Goal: Task Accomplishment & Management: Manage account settings

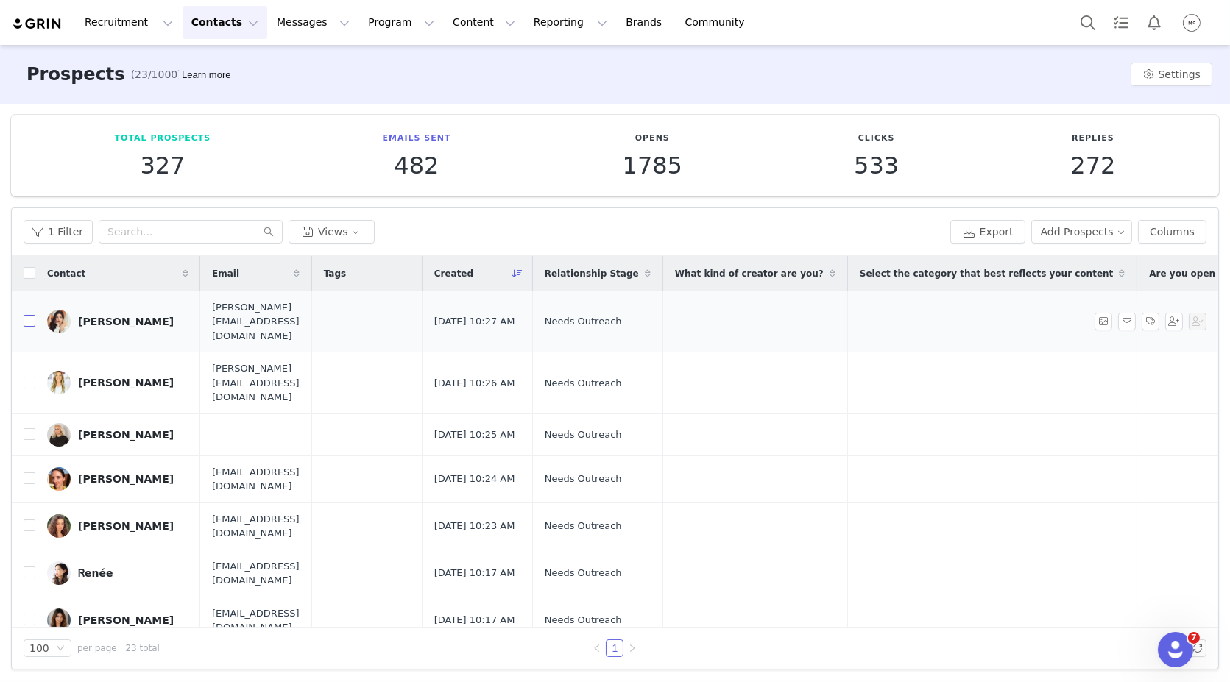
click at [31, 315] on input "checkbox" at bounding box center [30, 321] width 12 height 12
checkbox input "true"
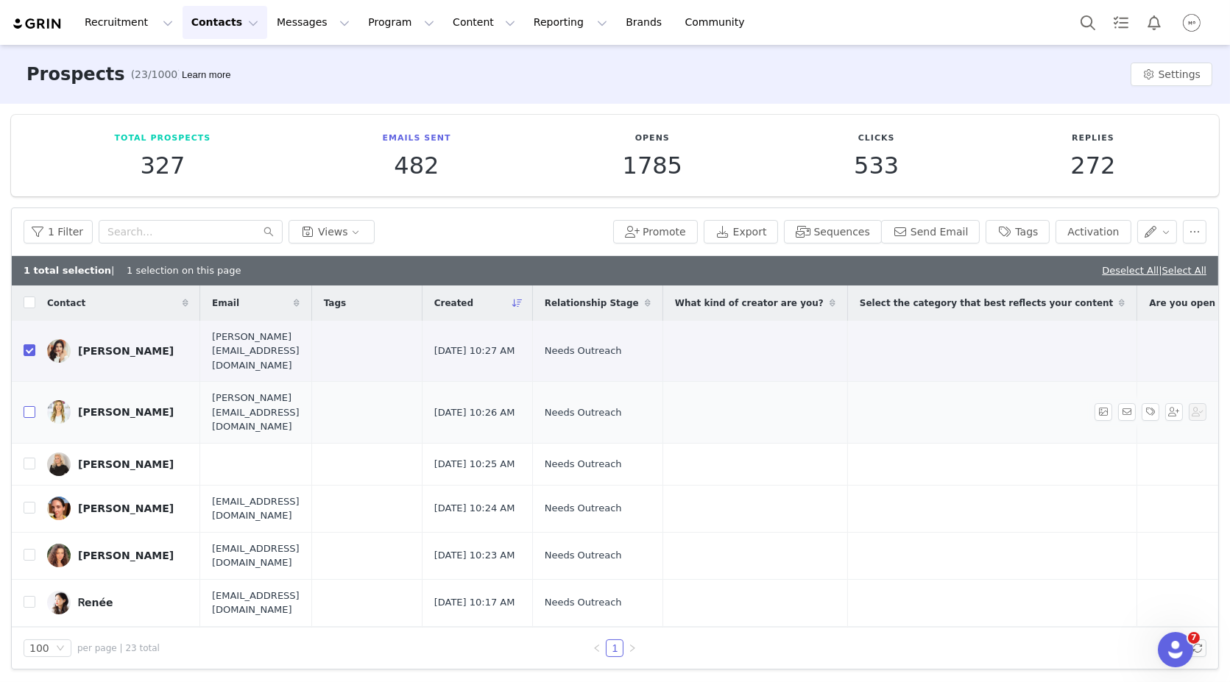
click at [27, 406] on input "checkbox" at bounding box center [30, 412] width 12 height 12
checkbox input "true"
click at [29, 458] on input "checkbox" at bounding box center [30, 464] width 12 height 12
checkbox input "true"
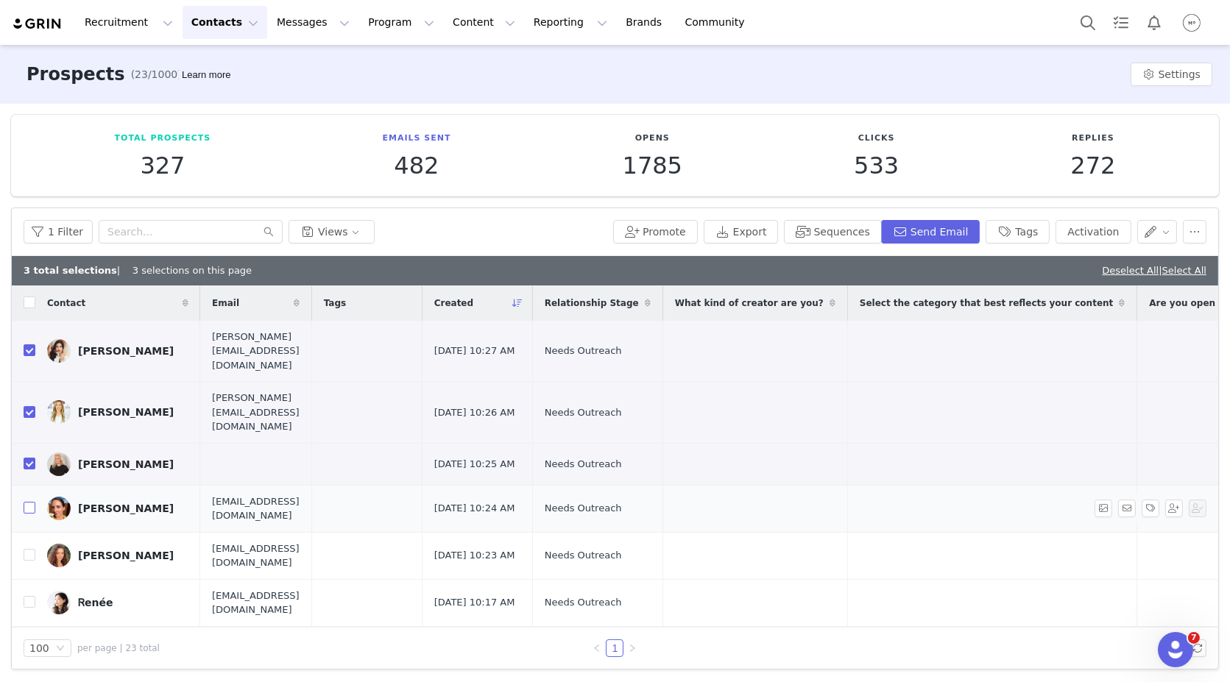
click at [29, 502] on input "checkbox" at bounding box center [30, 508] width 12 height 12
checkbox input "true"
click at [25, 549] on input "checkbox" at bounding box center [30, 555] width 12 height 12
checkbox input "true"
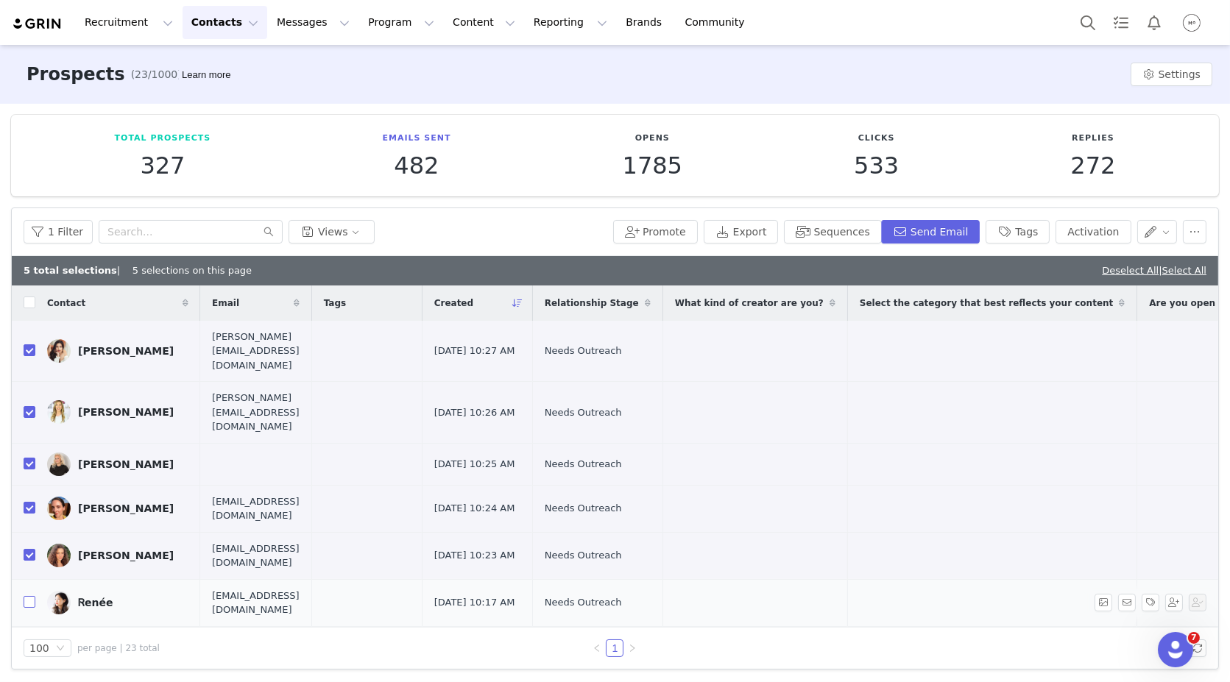
click at [26, 596] on input "checkbox" at bounding box center [30, 602] width 12 height 12
checkbox input "true"
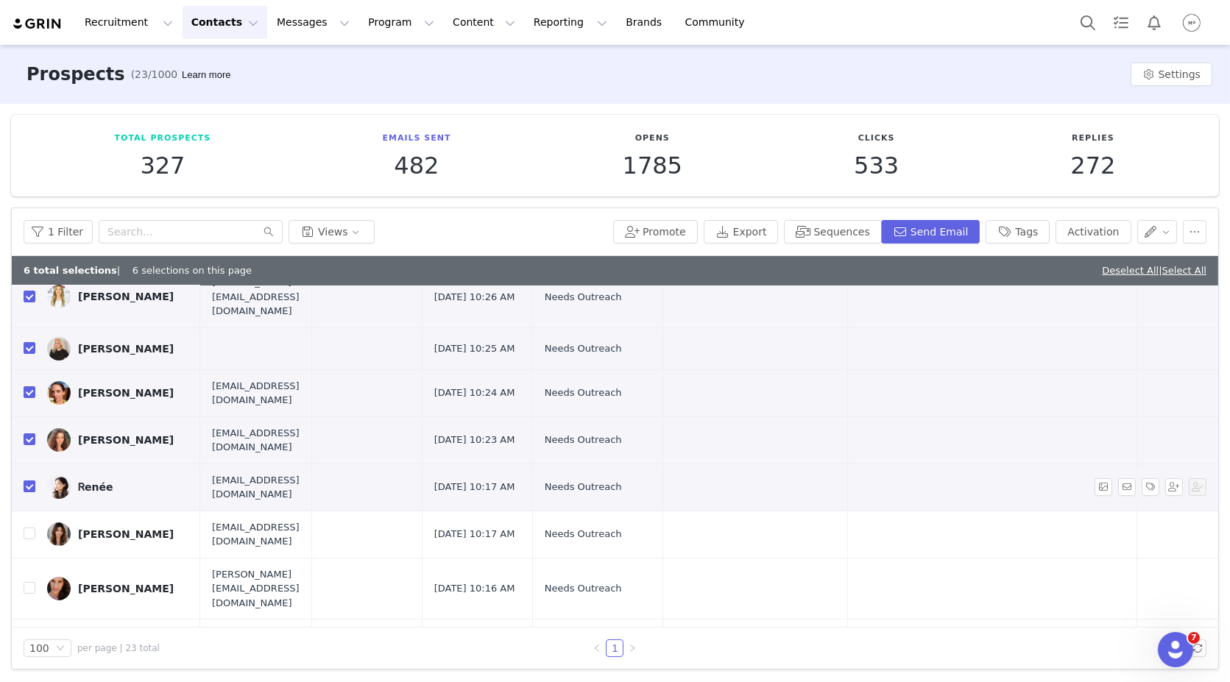
scroll to position [121, 0]
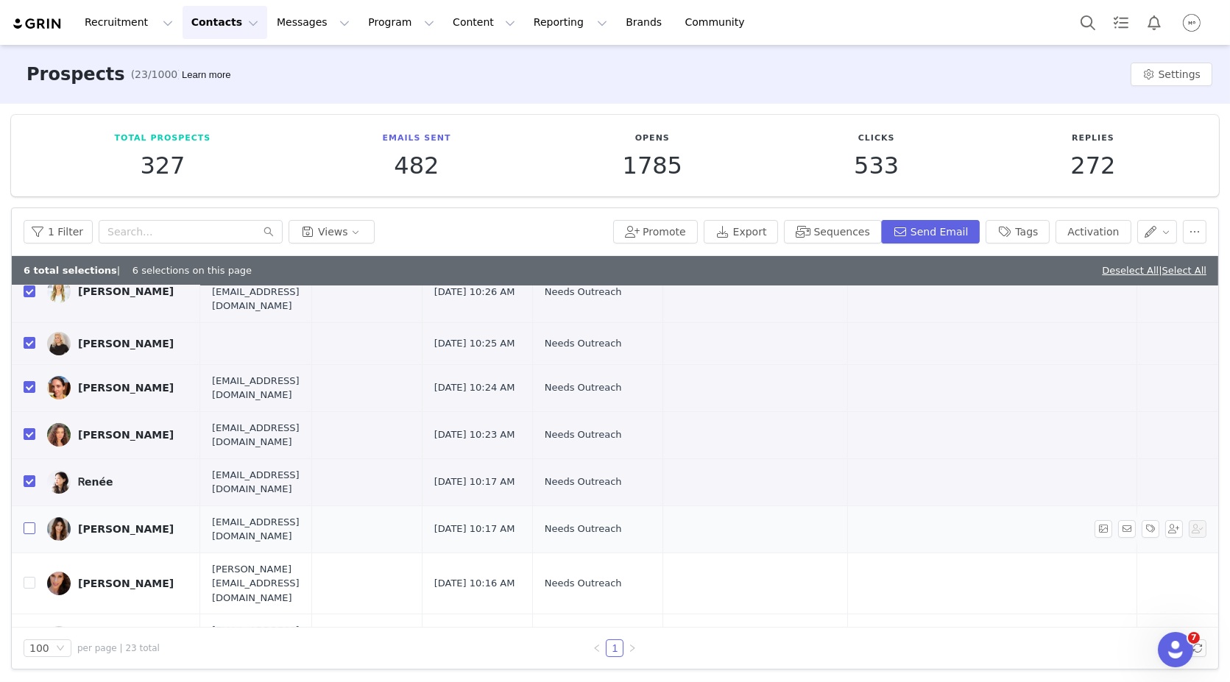
click at [28, 523] on input "checkbox" at bounding box center [30, 529] width 12 height 12
checkbox input "true"
click at [27, 577] on input "checkbox" at bounding box center [30, 583] width 12 height 12
checkbox input "true"
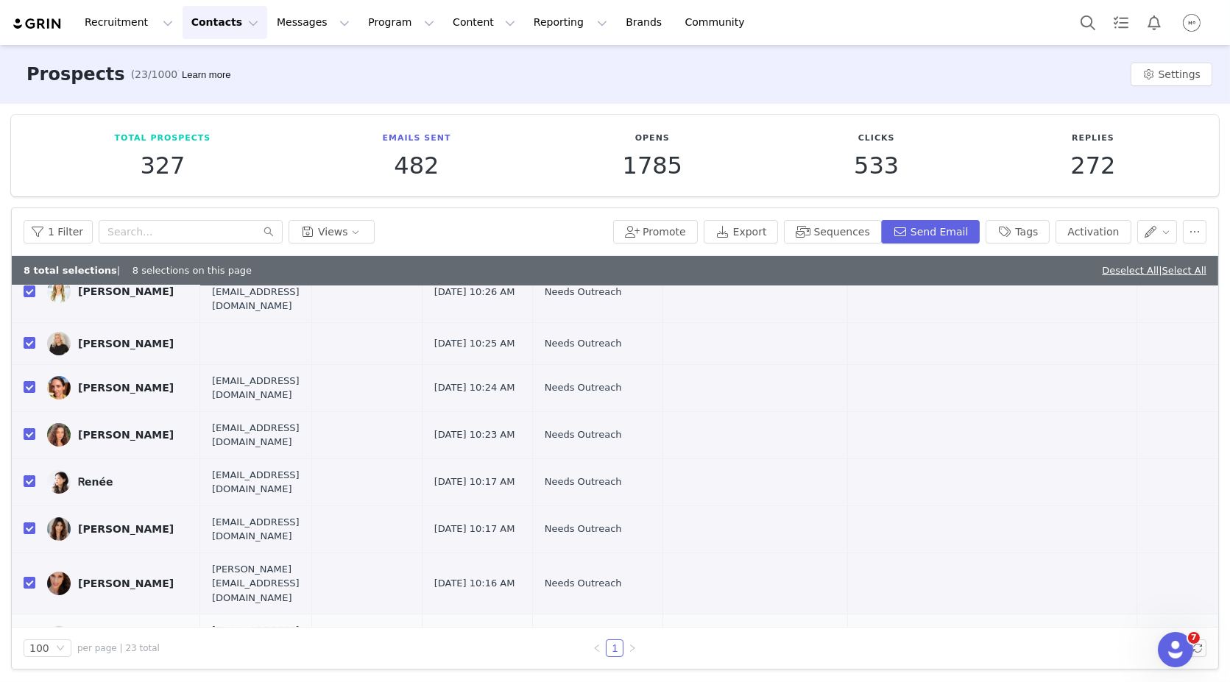
click at [27, 632] on input "checkbox" at bounding box center [30, 638] width 12 height 12
checkbox input "true"
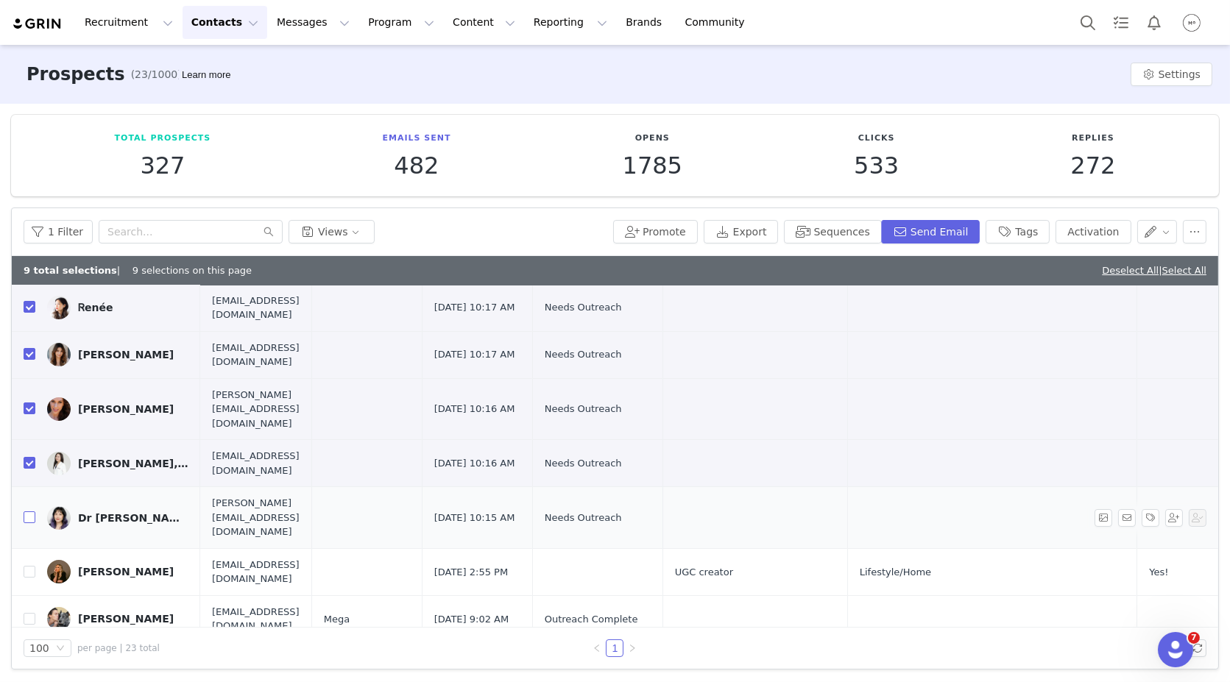
click at [29, 510] on label at bounding box center [30, 517] width 12 height 15
click at [29, 512] on input "checkbox" at bounding box center [30, 518] width 12 height 12
checkbox input "true"
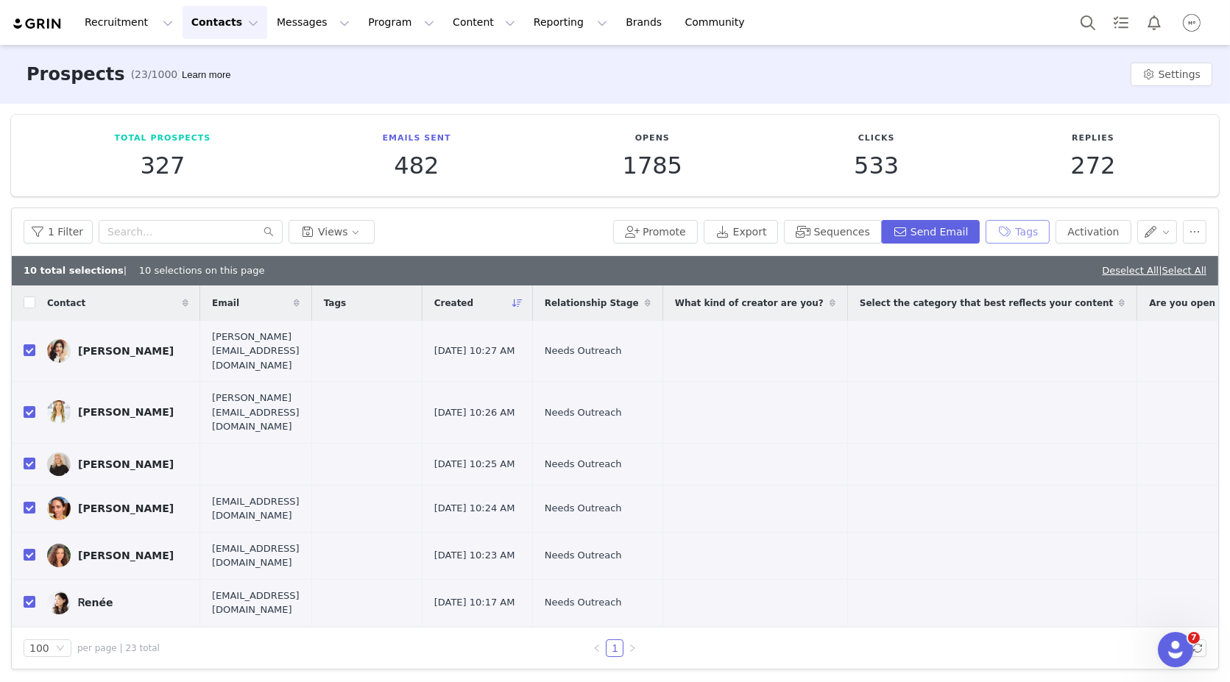
click at [1023, 228] on button "Tags" at bounding box center [1018, 232] width 64 height 24
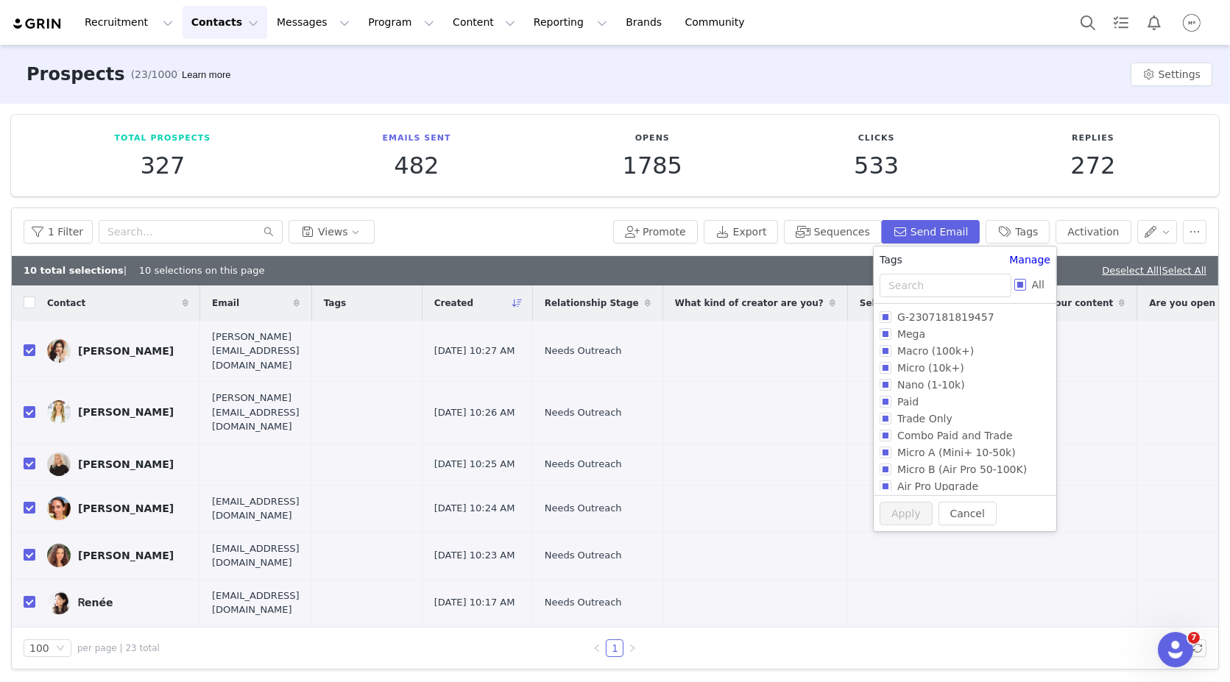
click at [1020, 289] on input "All" at bounding box center [1020, 285] width 12 height 12
checkbox input "true"
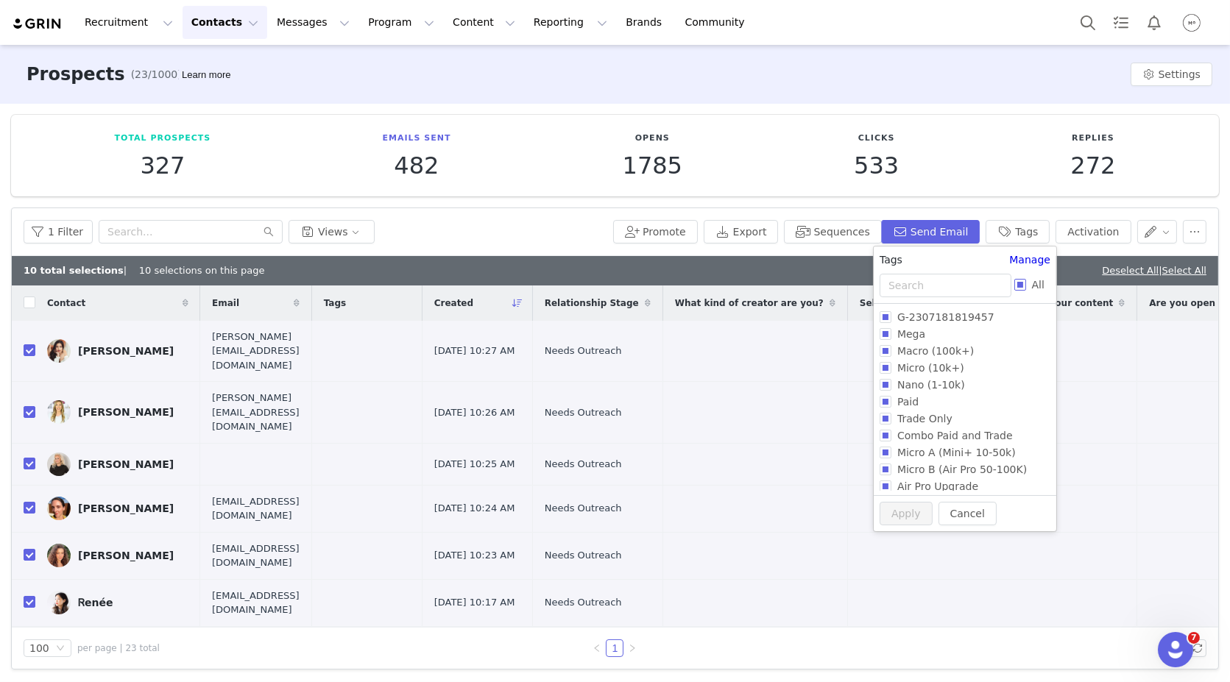
checkbox input "true"
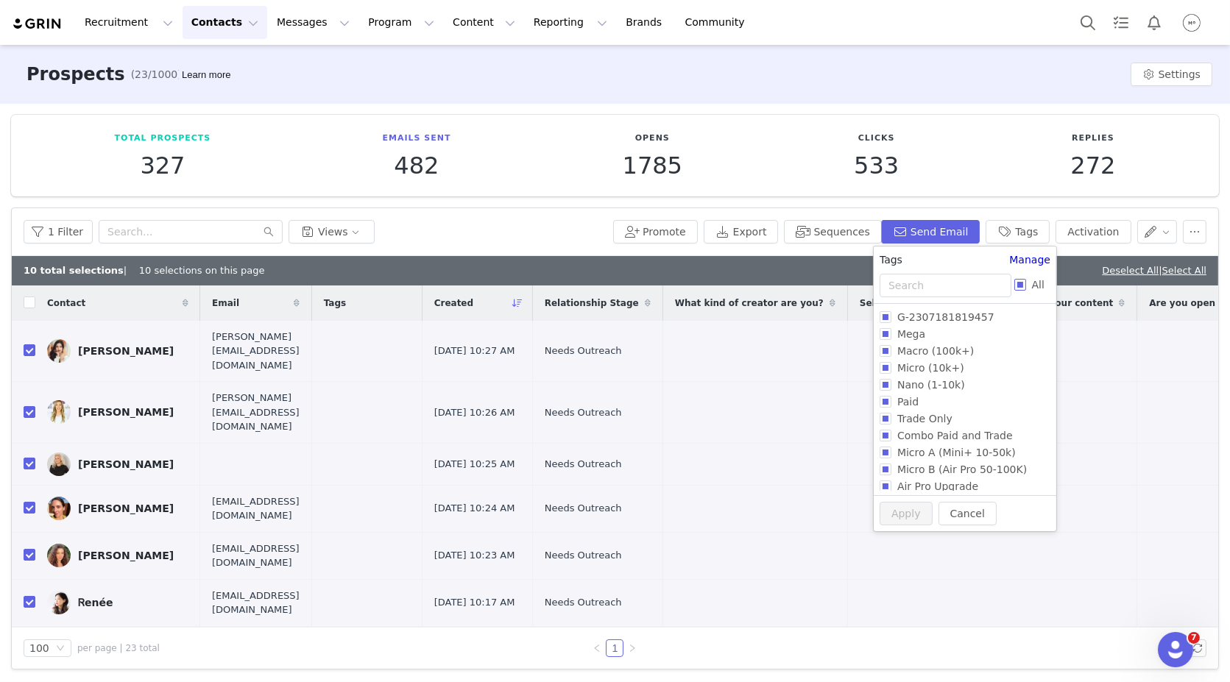
checkbox input "true"
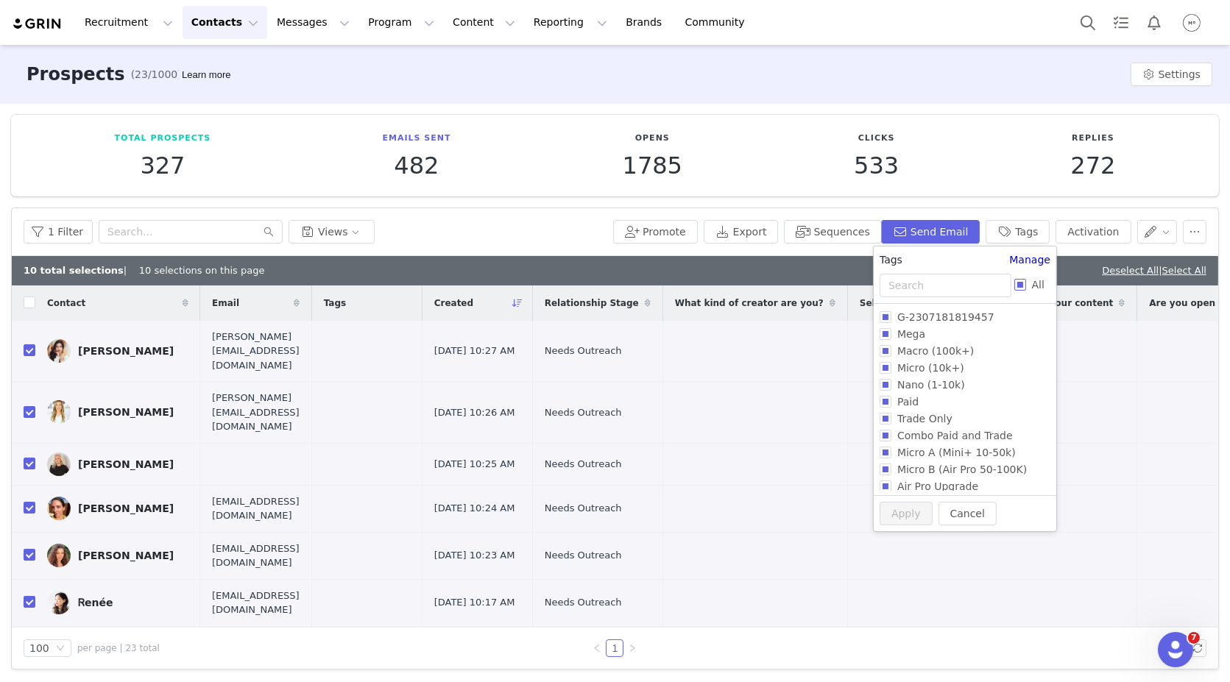
checkbox input "true"
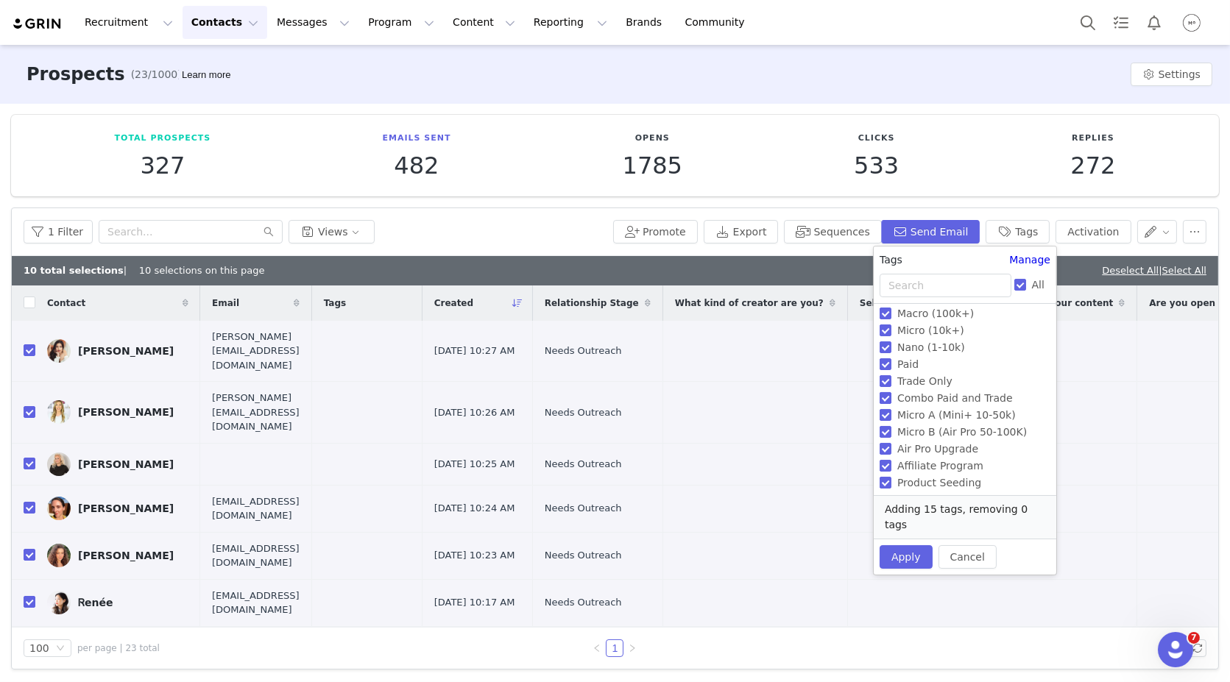
scroll to position [50, 0]
click at [1014, 287] on input "All" at bounding box center [1020, 285] width 12 height 12
checkbox input "false"
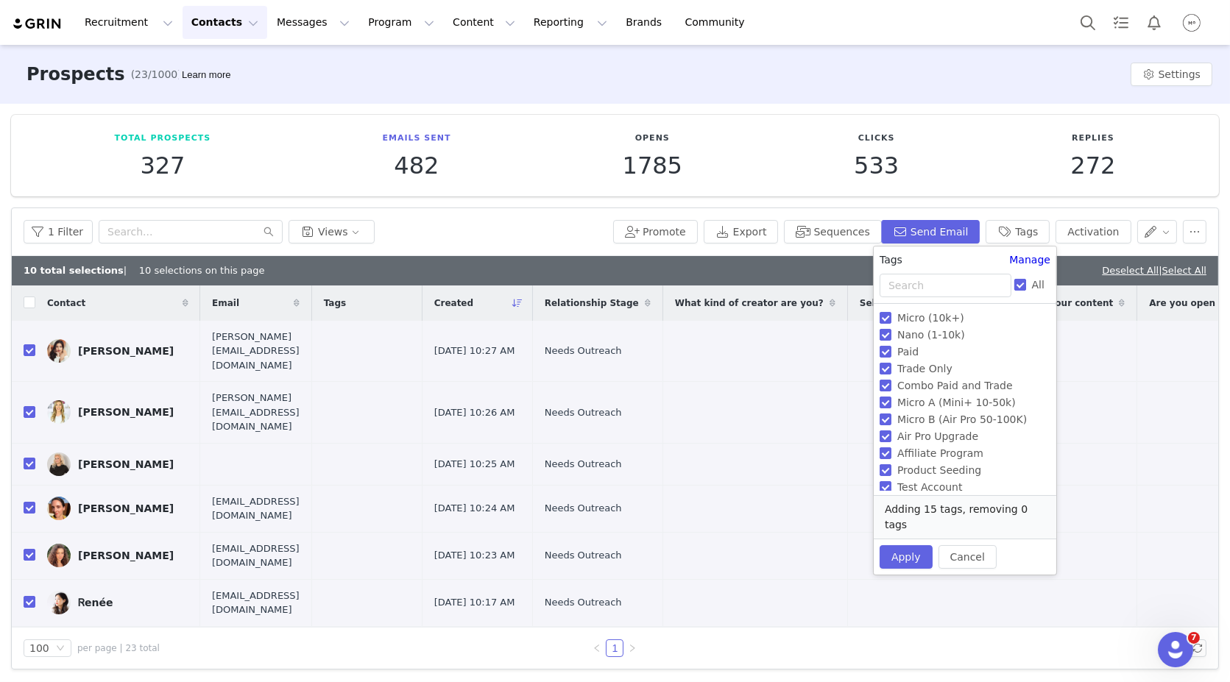
checkbox input "false"
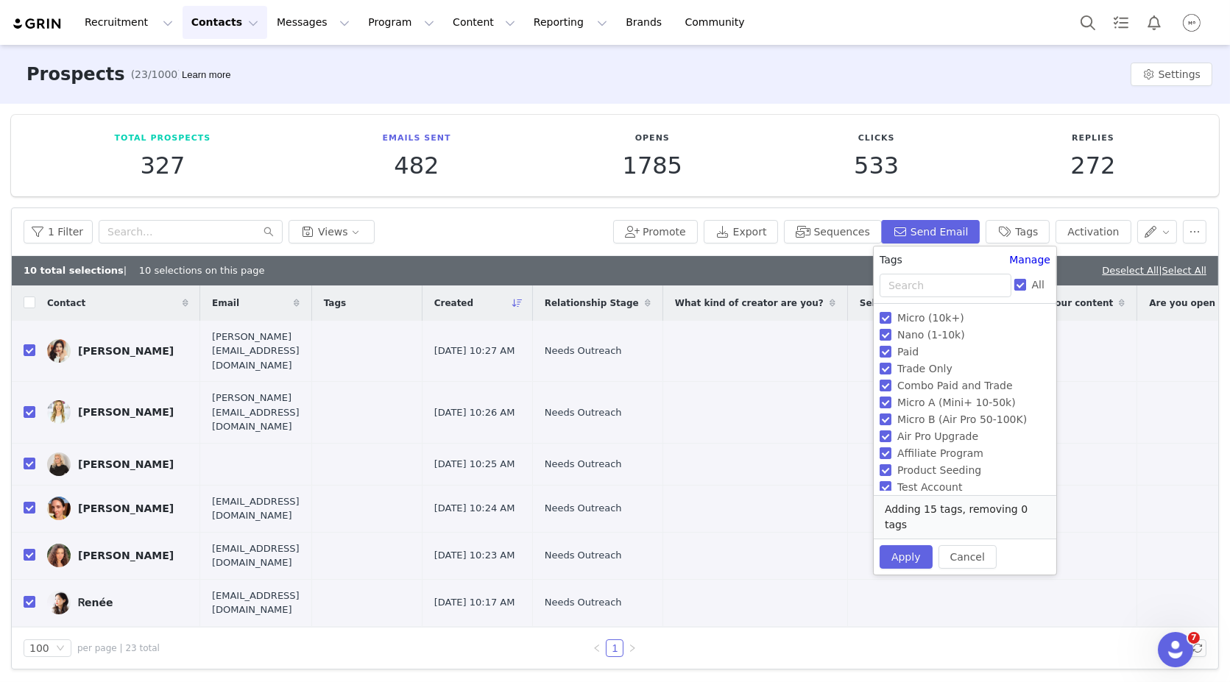
checkbox input "false"
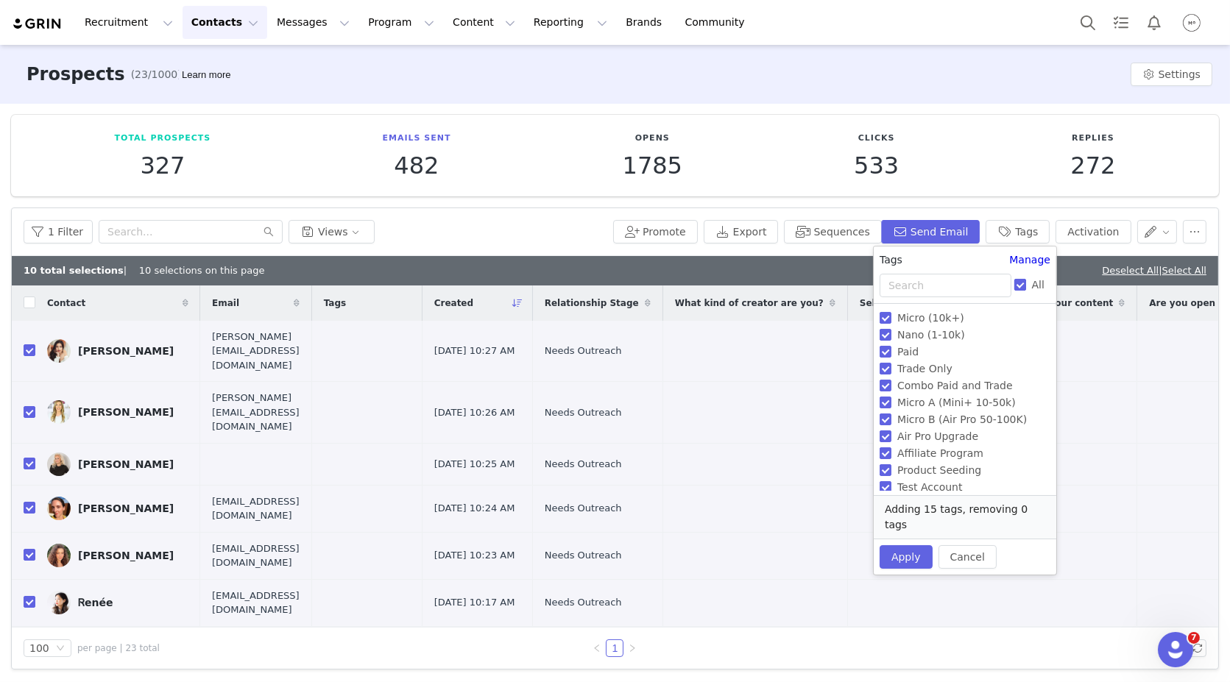
checkbox input "false"
click at [884, 479] on input "Fern Launch" at bounding box center [886, 482] width 12 height 12
checkbox input "false"
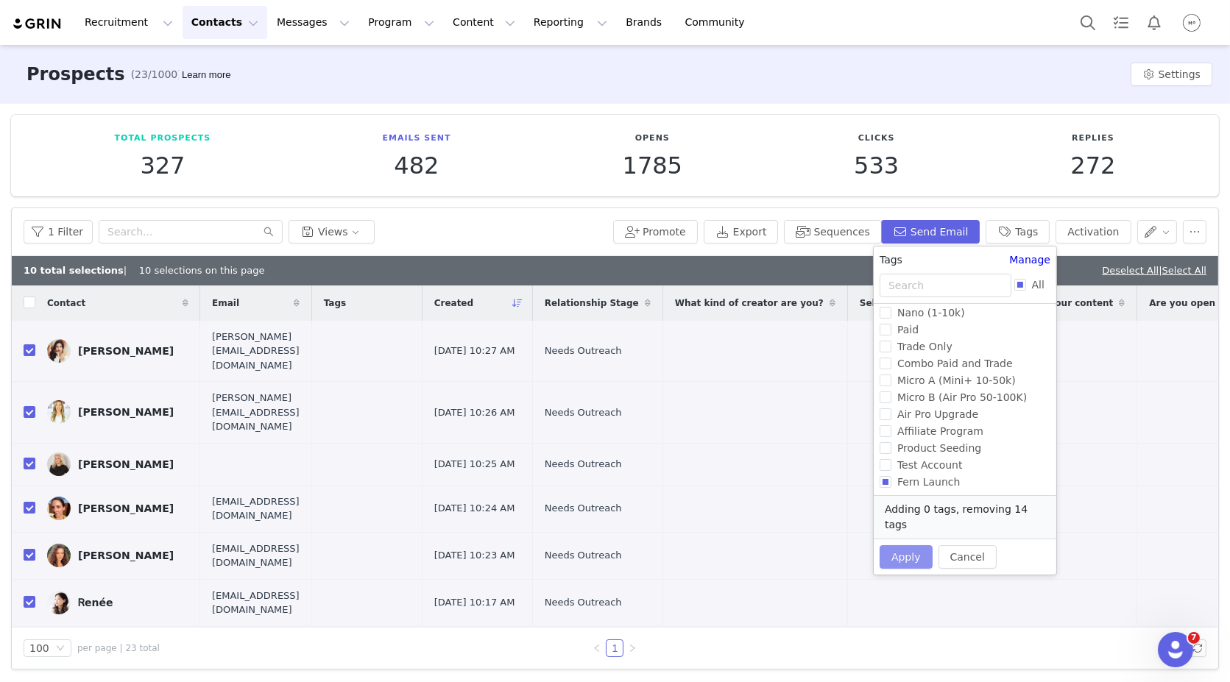
click at [894, 546] on button "Apply" at bounding box center [906, 558] width 53 height 24
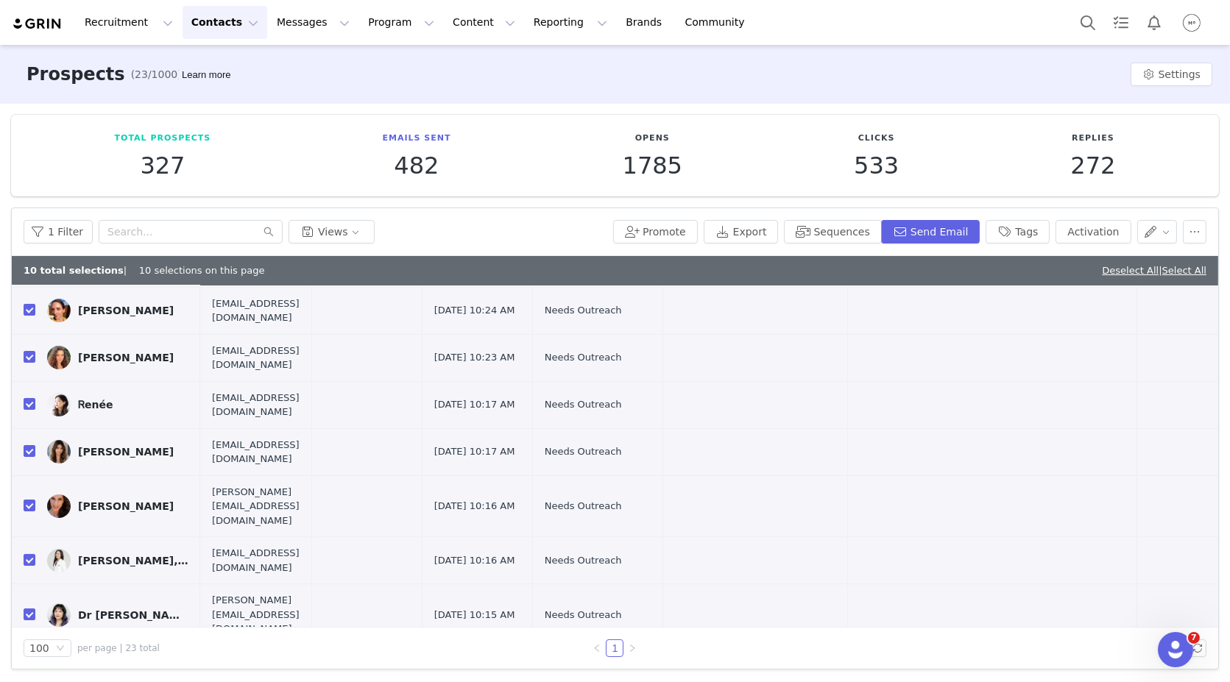
scroll to position [0, 0]
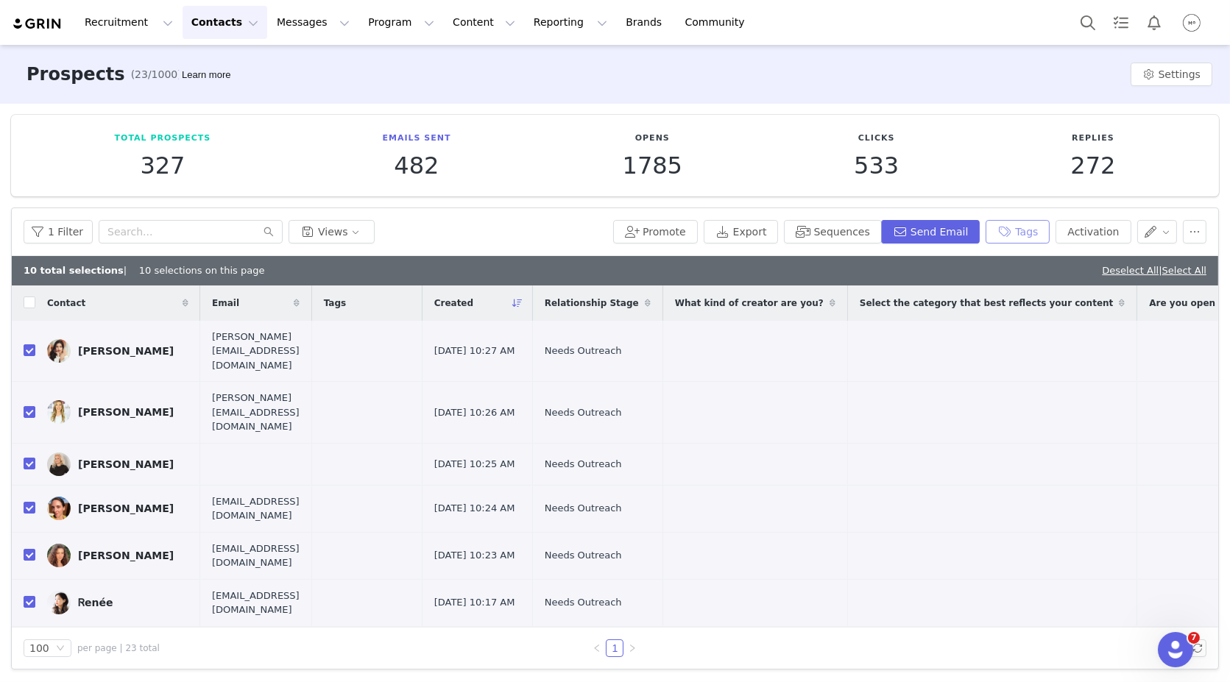
click at [1044, 232] on button "Tags" at bounding box center [1018, 232] width 64 height 24
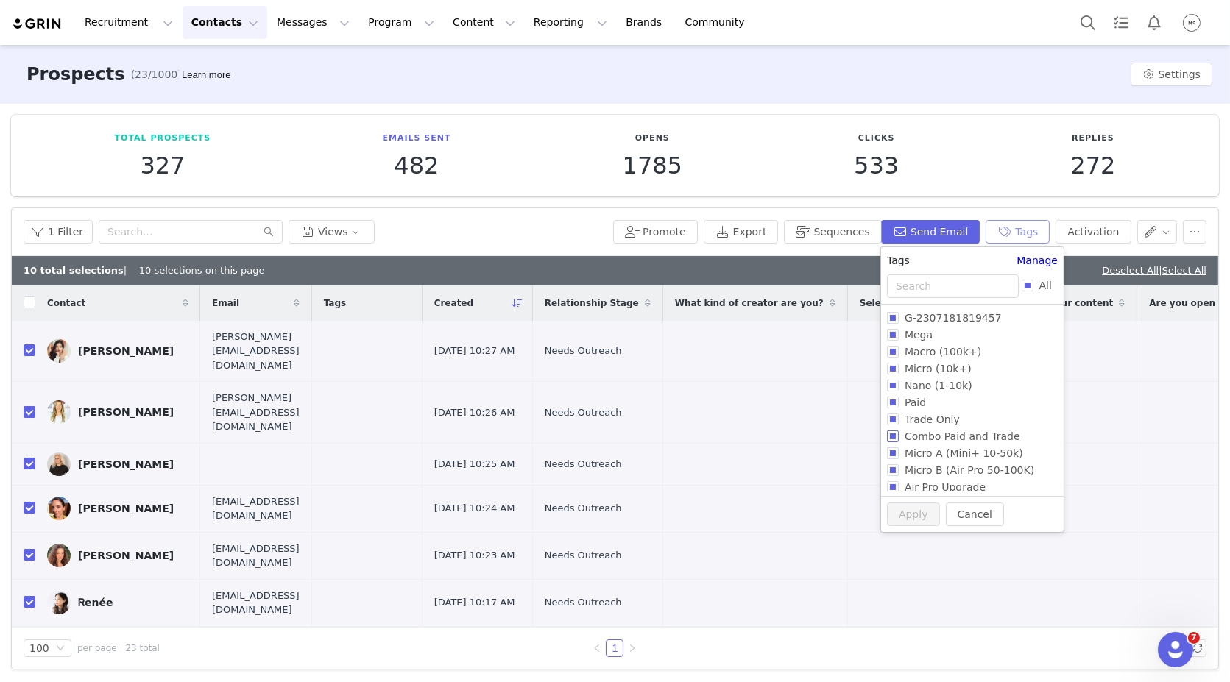
scroll to position [72, 0]
click at [890, 484] on input "Fern Launch" at bounding box center [893, 483] width 12 height 12
checkbox input "true"
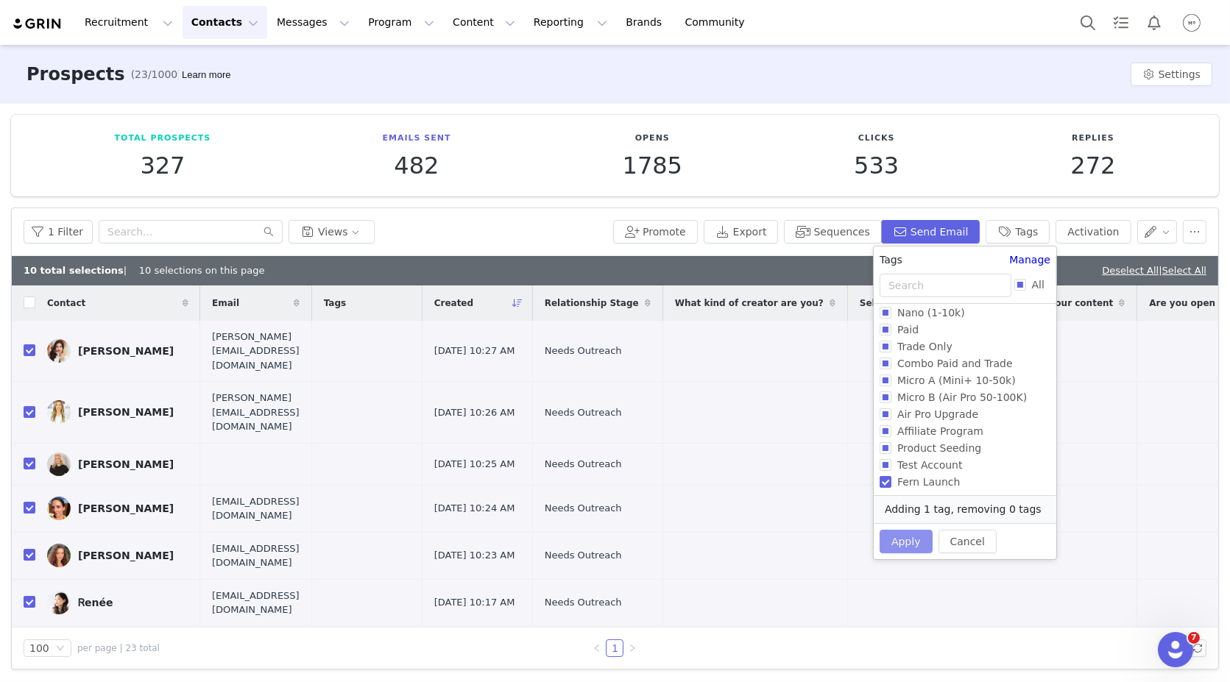
click at [896, 535] on button "Apply" at bounding box center [906, 542] width 53 height 24
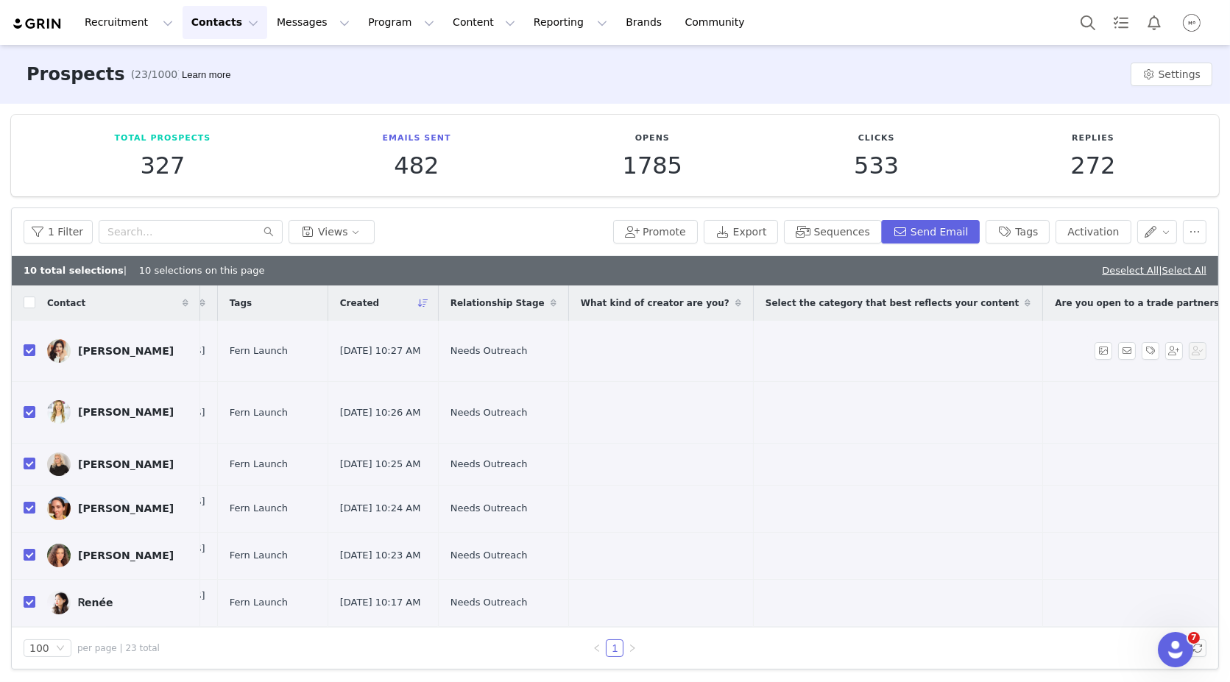
scroll to position [0, 116]
